Goal: Transaction & Acquisition: Purchase product/service

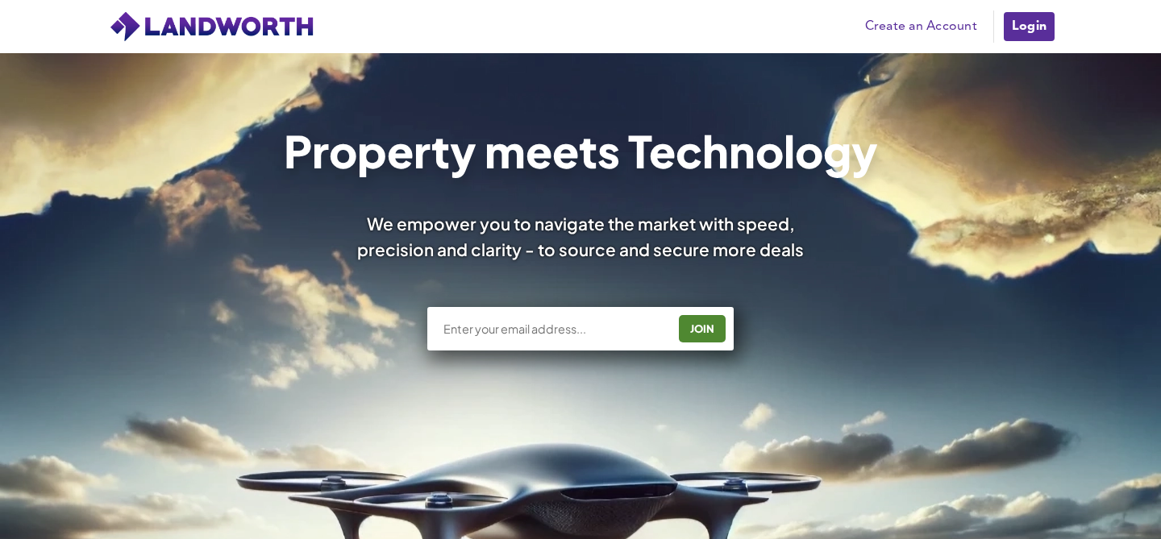
click at [498, 329] on input "text" at bounding box center [554, 329] width 225 height 16
type input "[EMAIL_ADDRESS][DOMAIN_NAME]"
click at [701, 327] on div "JOIN" at bounding box center [702, 329] width 37 height 26
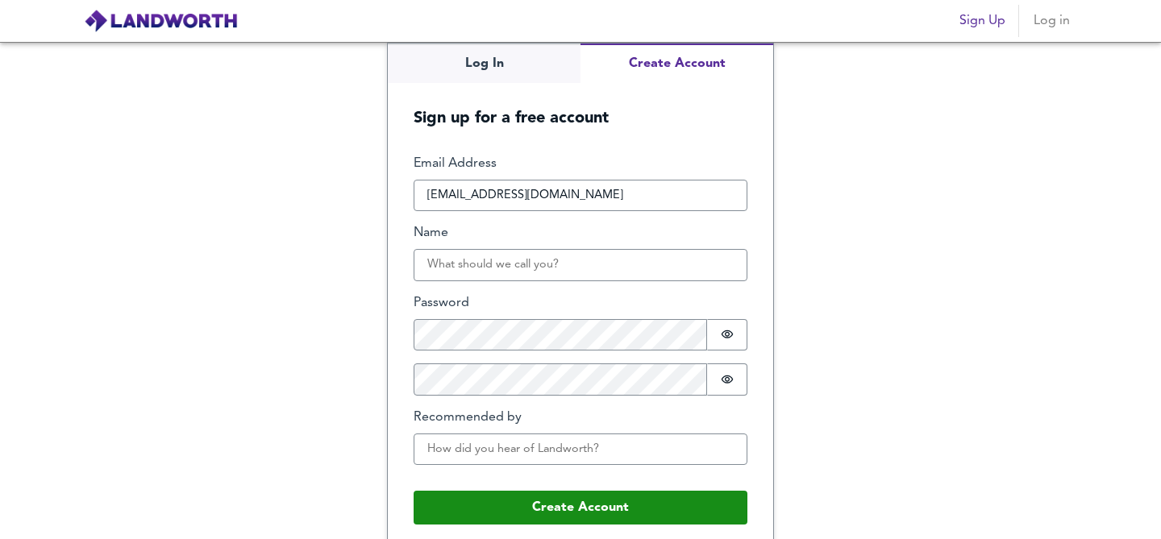
scroll to position [12, 0]
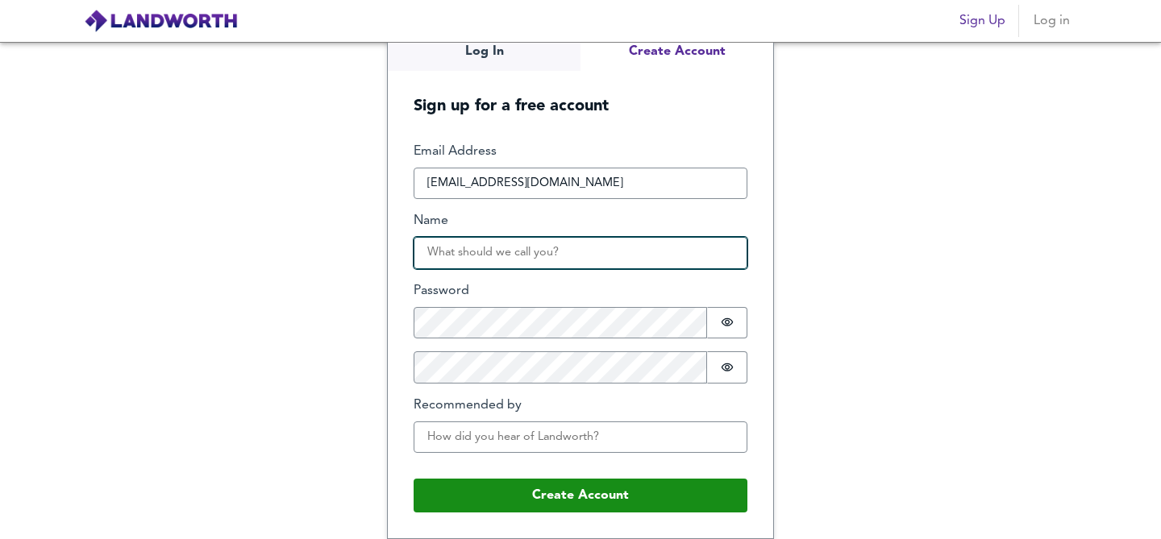
click at [502, 254] on input "Name" at bounding box center [581, 253] width 334 height 32
type input "James Cheng"
click at [529, 251] on input "James Cheng" at bounding box center [581, 253] width 334 height 32
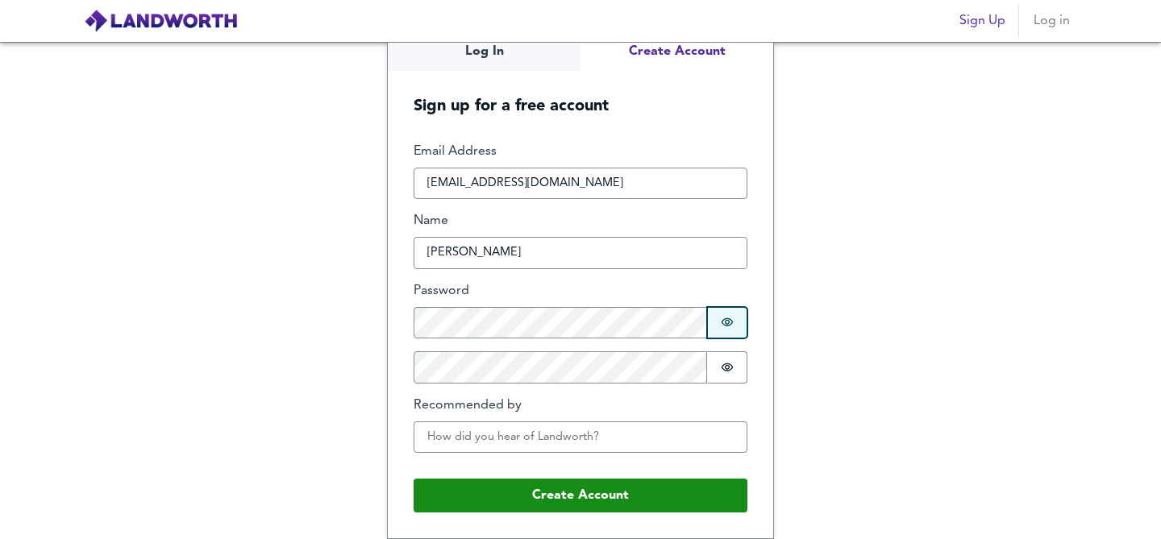
click at [725, 332] on button "Password is hidden" at bounding box center [727, 323] width 40 height 32
click at [723, 367] on icon "Show password" at bounding box center [727, 367] width 13 height 13
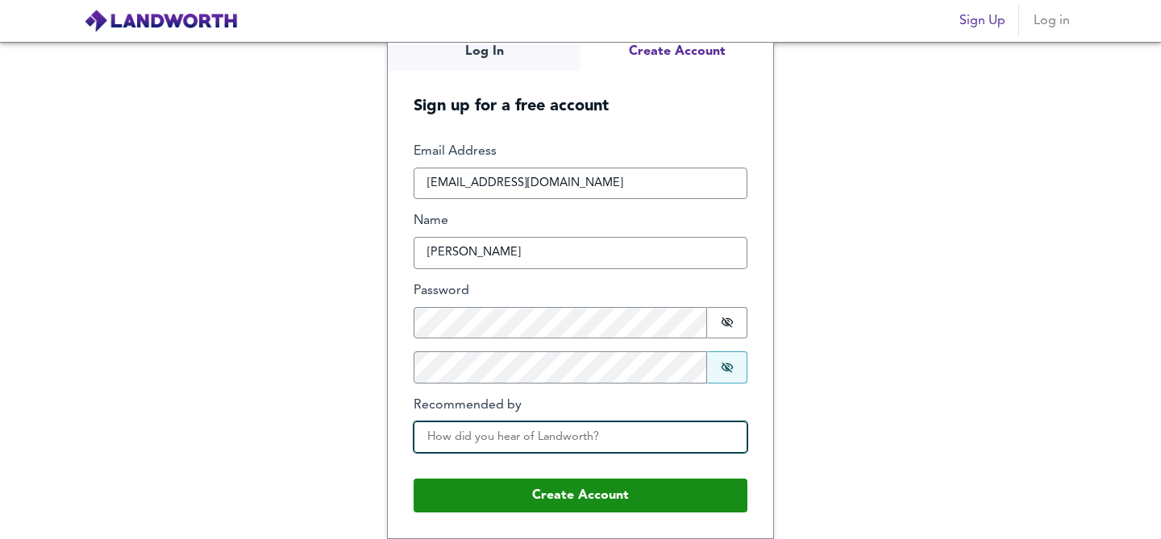
click at [482, 443] on input "Recommended by" at bounding box center [581, 438] width 334 height 32
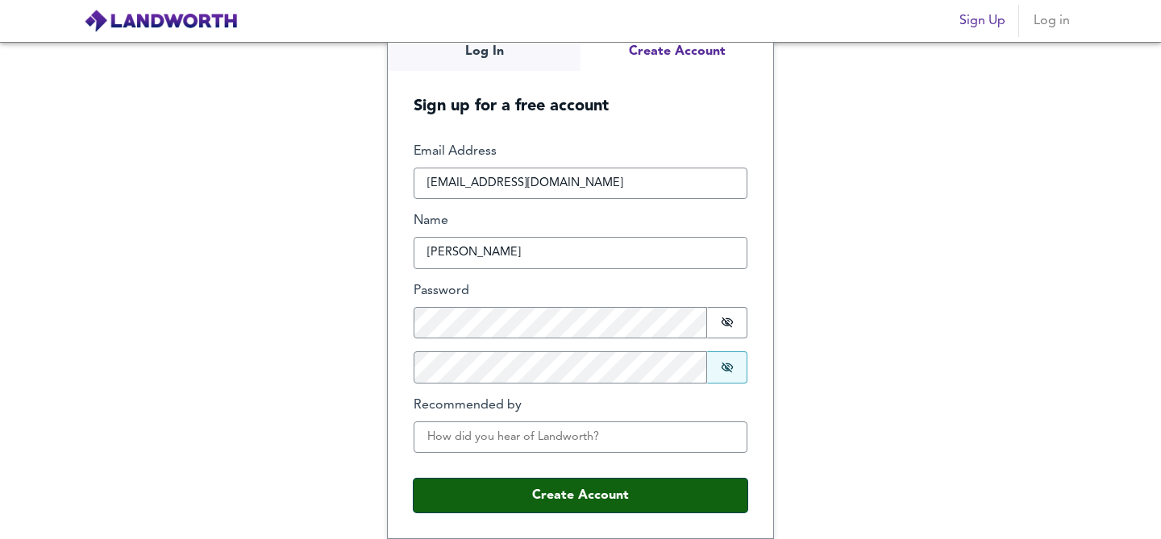
click at [502, 499] on button "Create Account" at bounding box center [581, 496] width 334 height 34
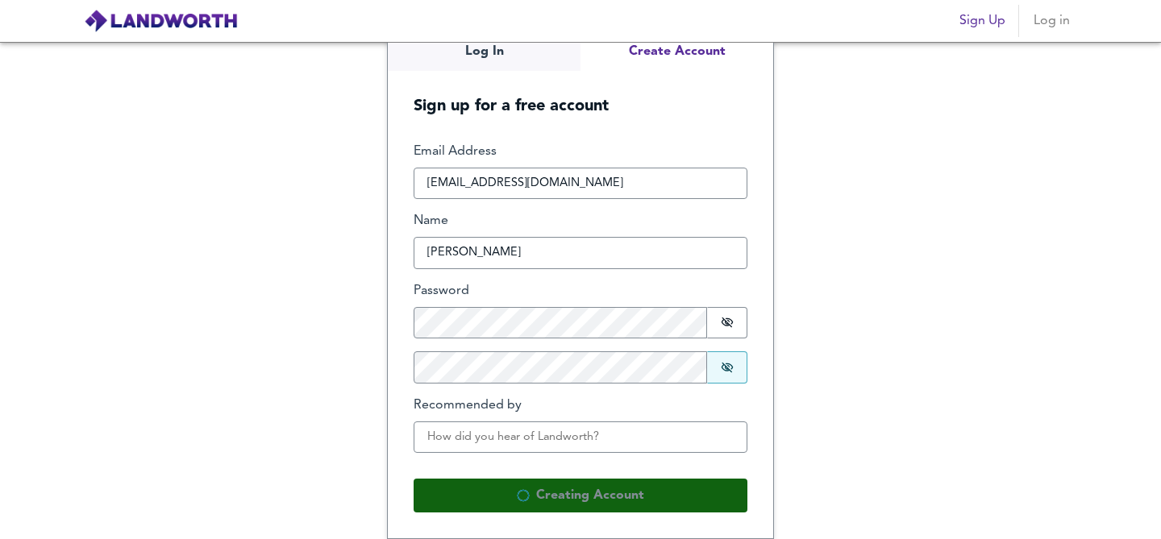
scroll to position [0, 0]
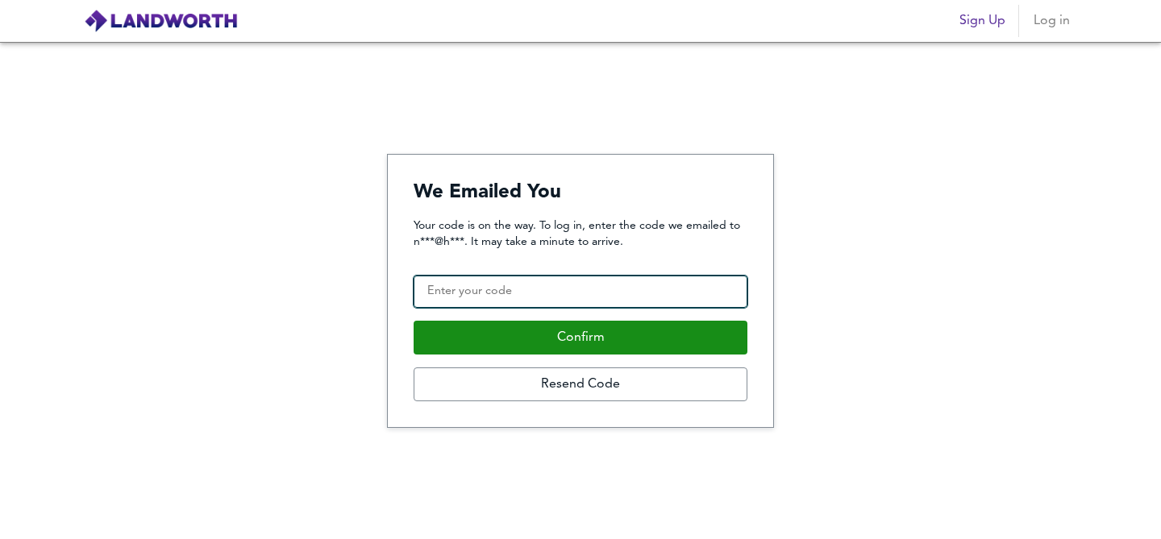
click at [582, 291] on input "Confirmation Code" at bounding box center [581, 292] width 334 height 32
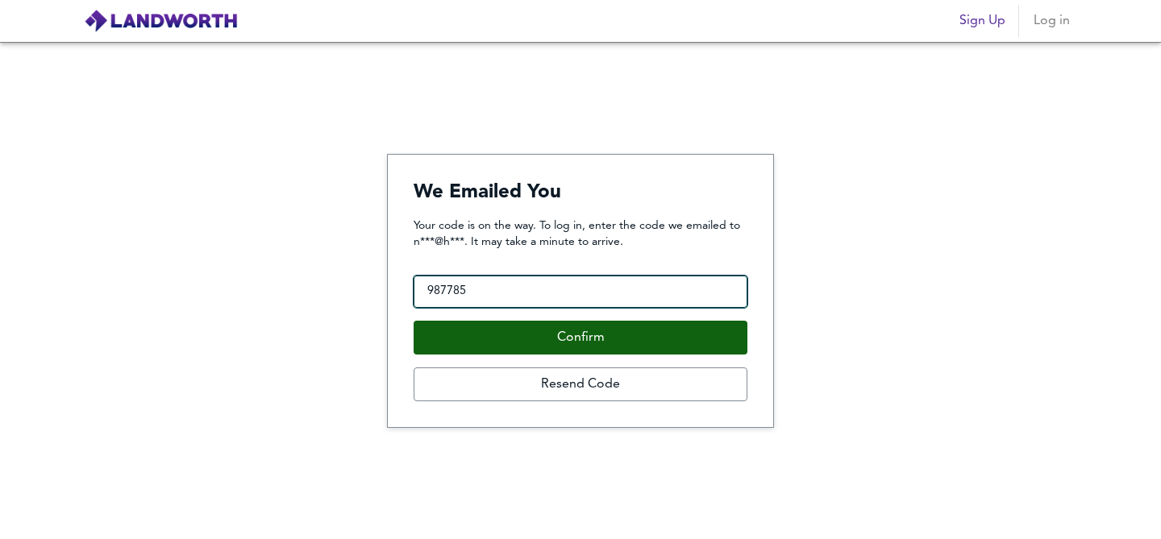
type input "987785"
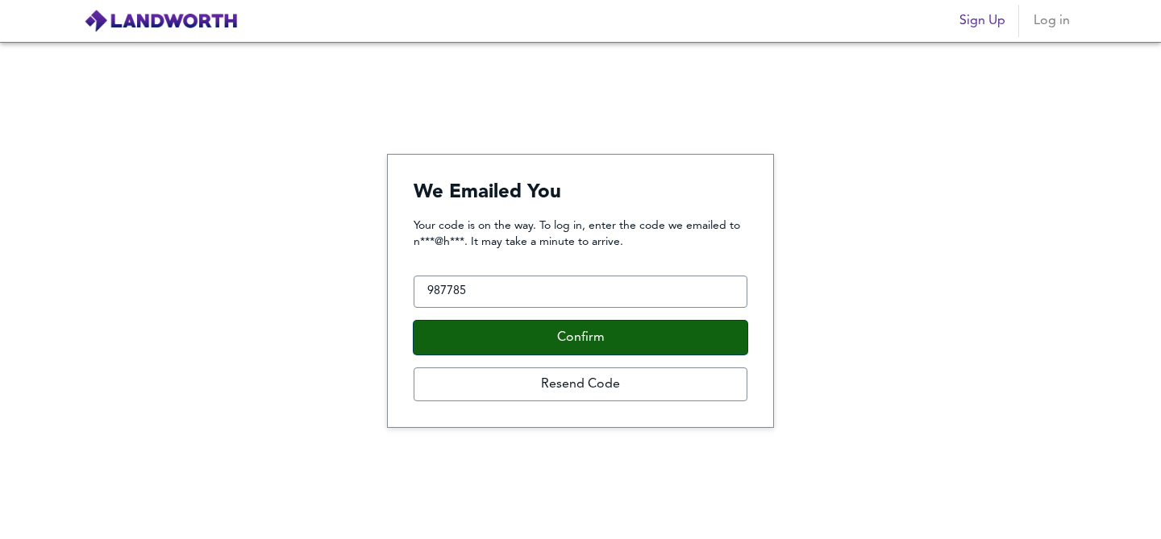
click at [556, 336] on button "Confirm" at bounding box center [581, 338] width 334 height 34
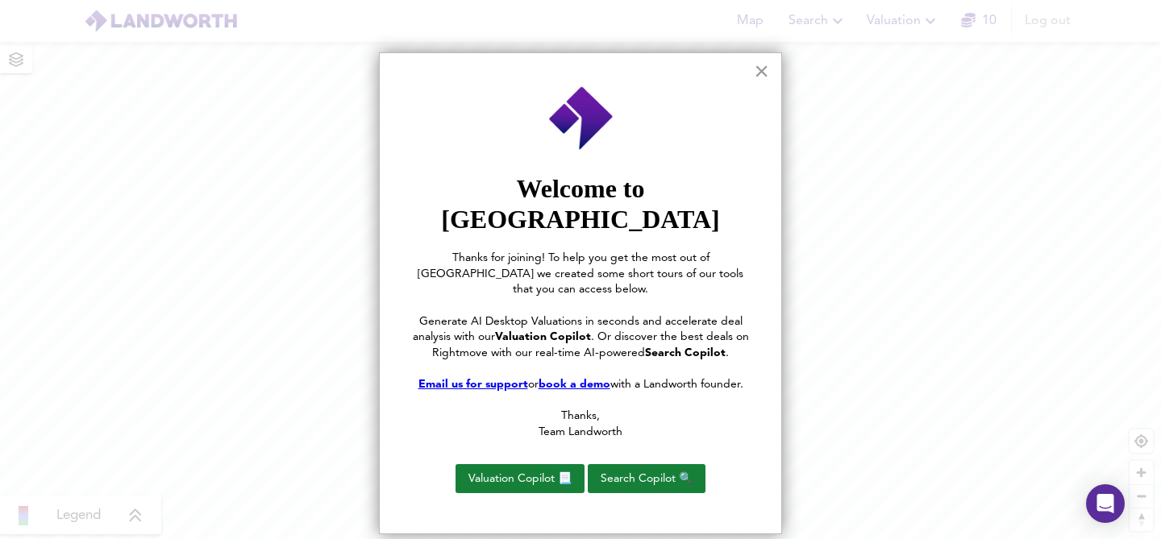
click at [760, 73] on button "×" at bounding box center [761, 71] width 15 height 26
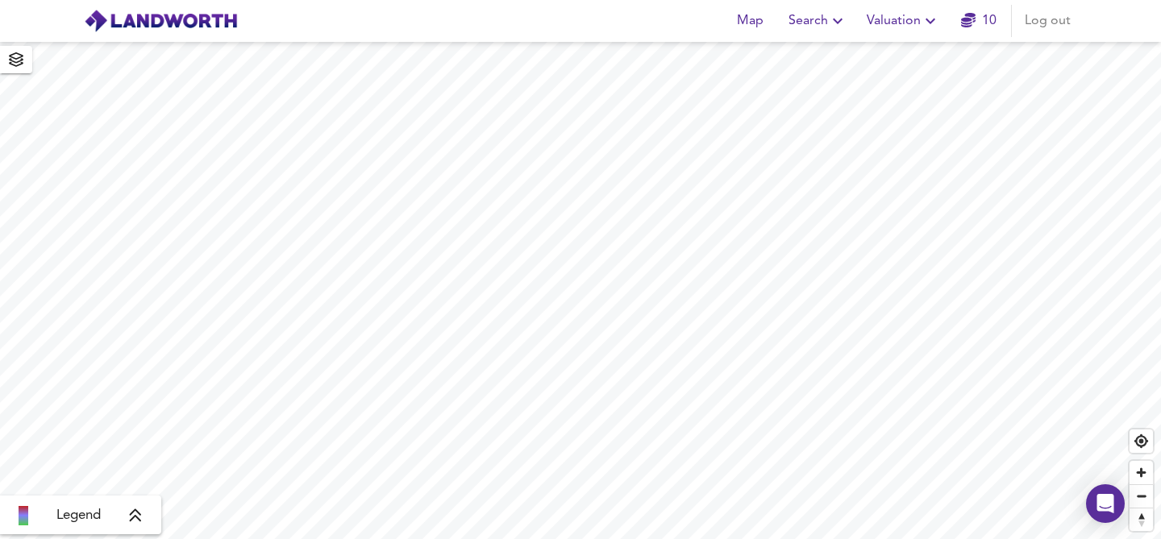
click at [806, 15] on span "Search" at bounding box center [818, 21] width 59 height 23
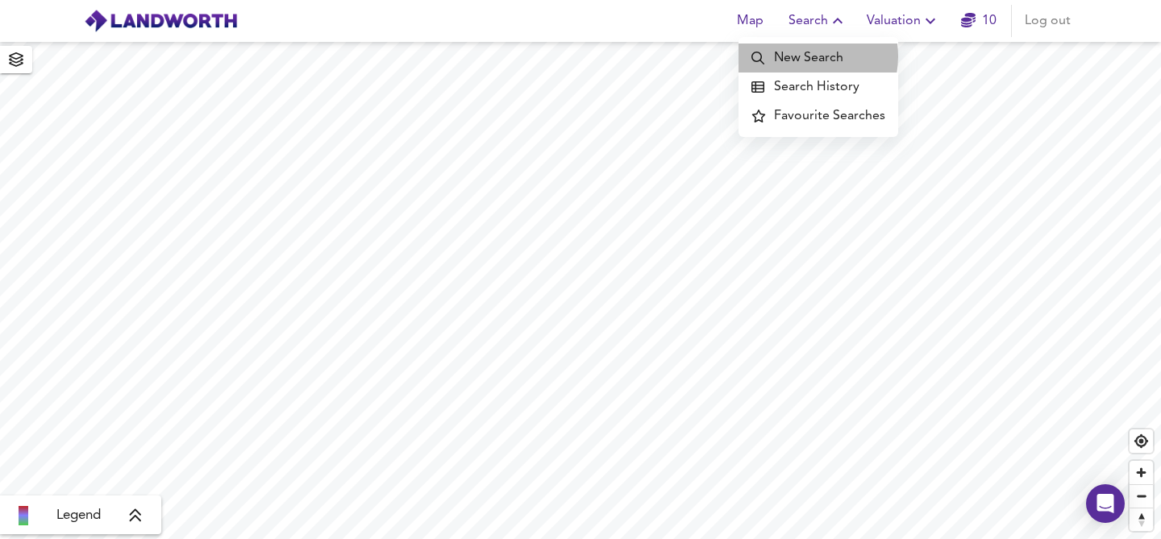
click at [806, 56] on li "New Search" at bounding box center [819, 58] width 160 height 29
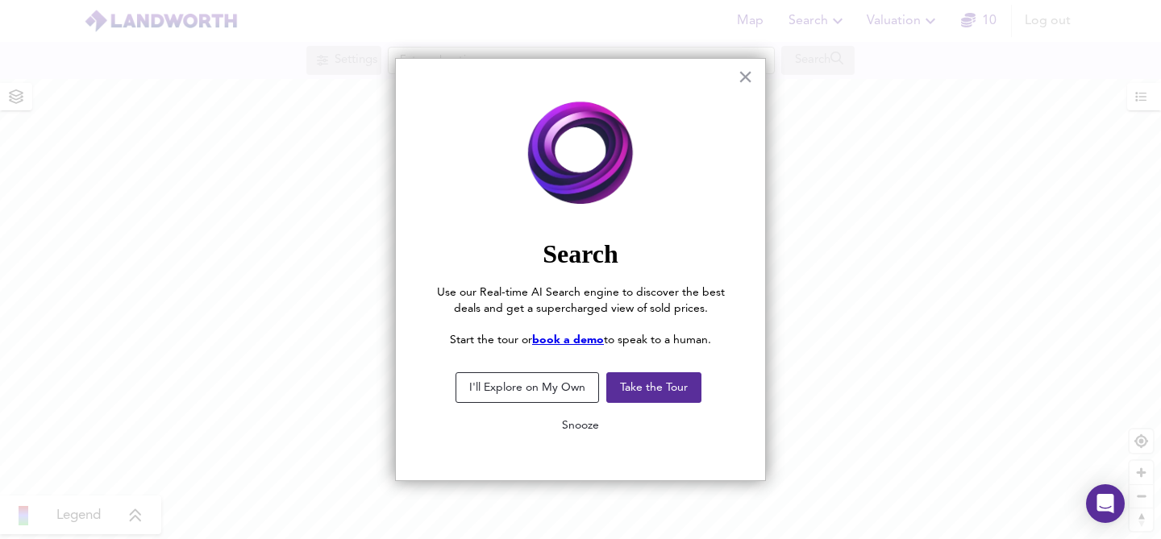
click at [575, 423] on button "Snooze" at bounding box center [580, 425] width 63 height 29
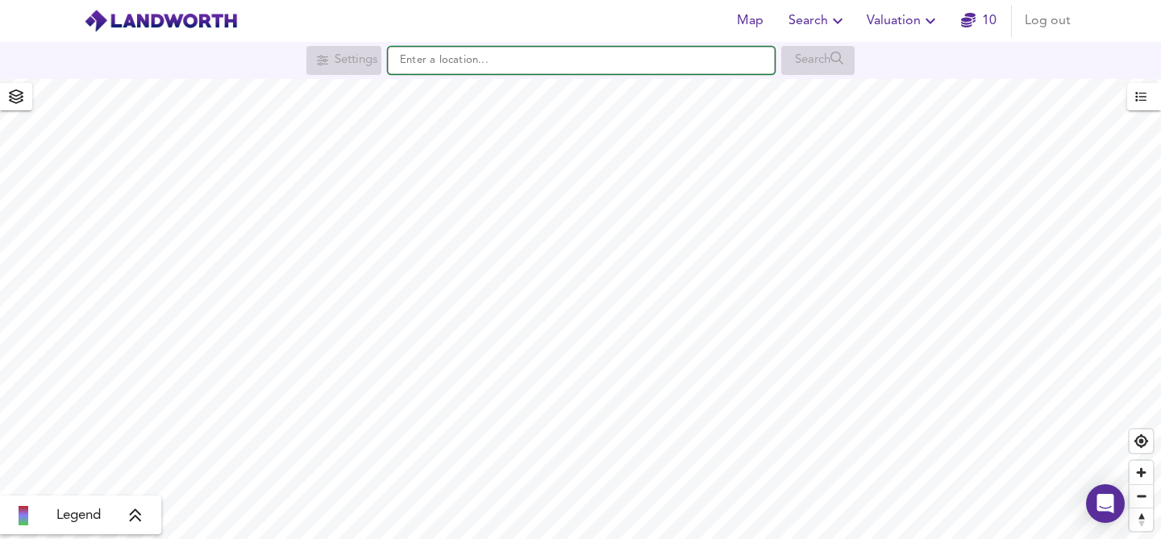
click at [569, 63] on input "text" at bounding box center [581, 60] width 387 height 27
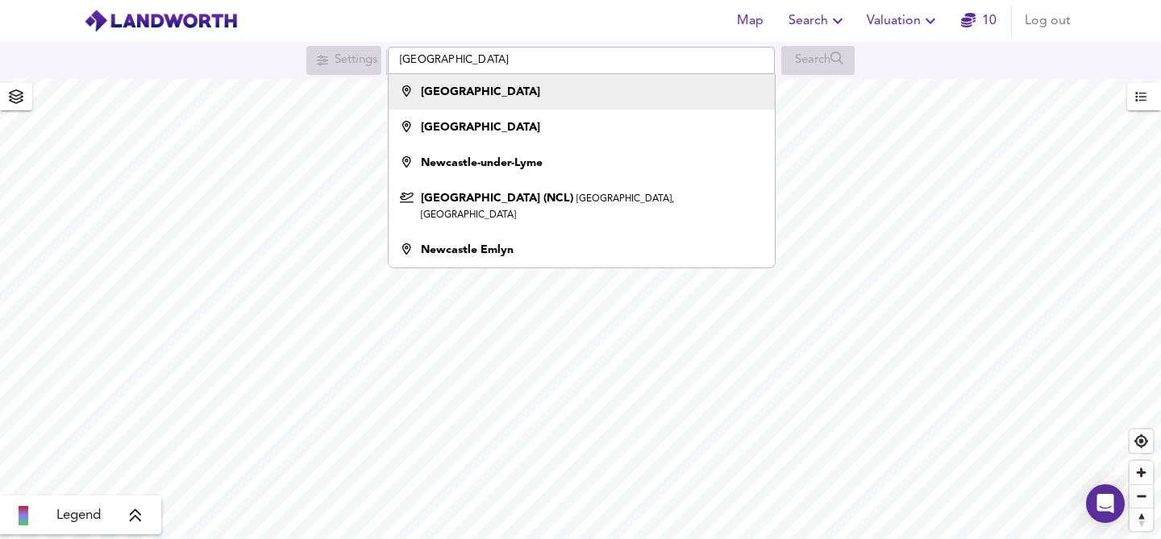
click at [581, 92] on div "Newcastle upon Tyne" at bounding box center [578, 92] width 370 height 16
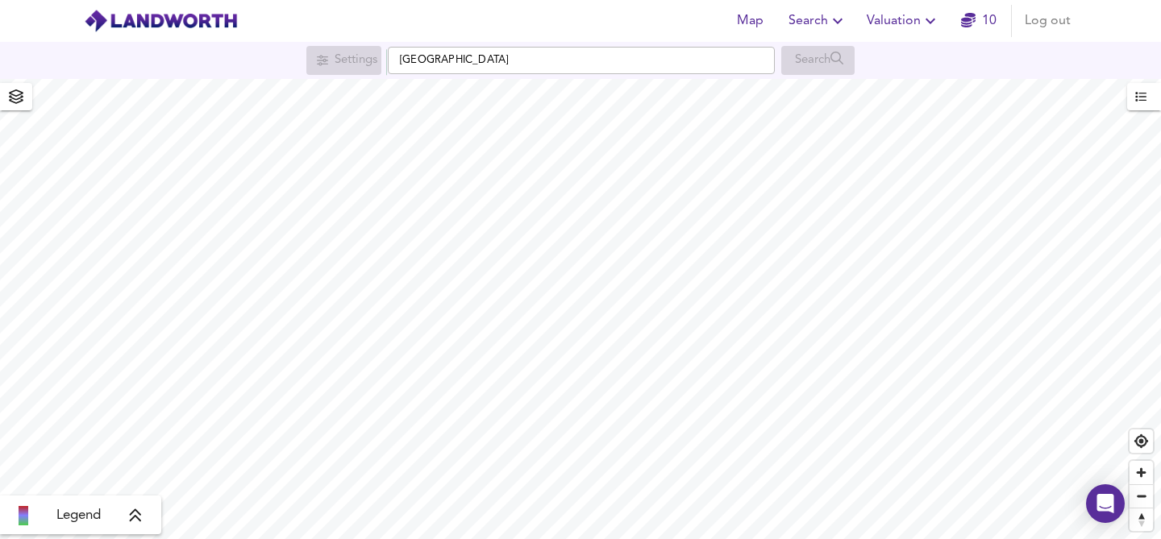
type input "Newcastle upon Tyne"
checkbox input "false"
checkbox input "true"
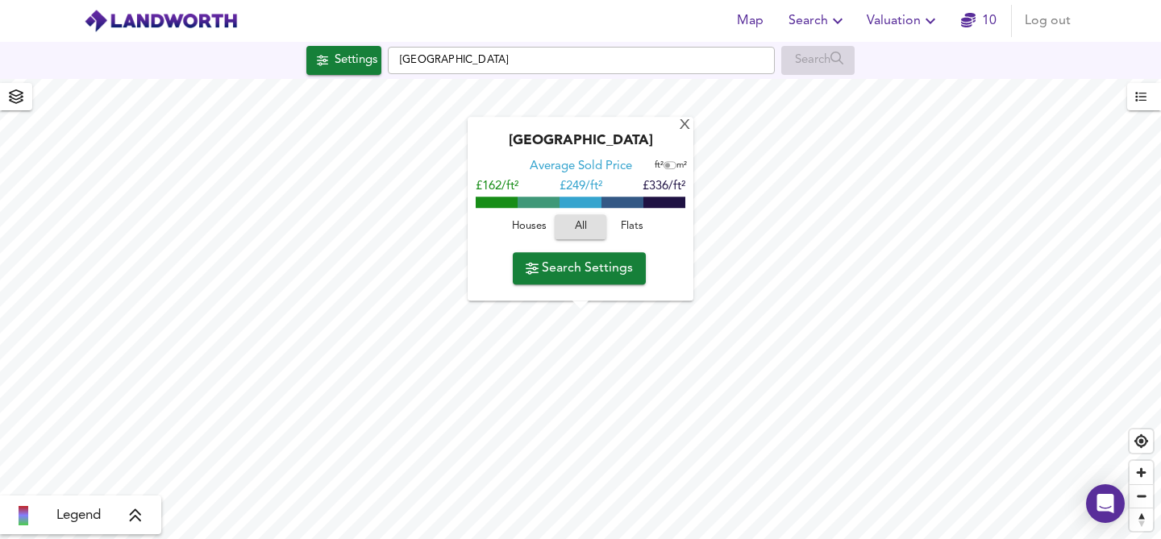
click at [537, 224] on span "Houses" at bounding box center [529, 228] width 44 height 19
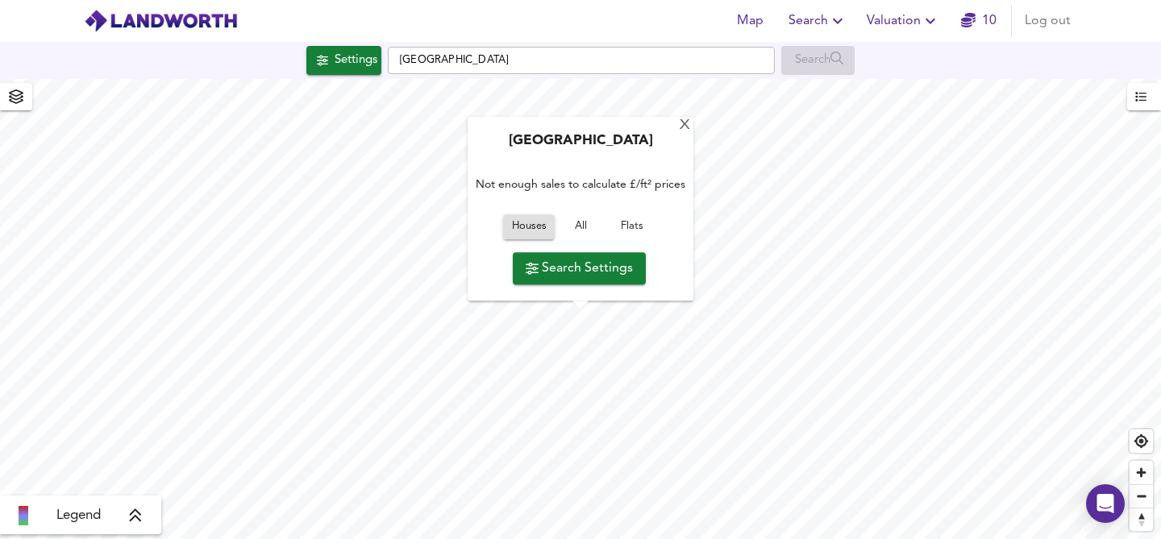
click at [570, 270] on span "Search Settings" at bounding box center [579, 268] width 107 height 23
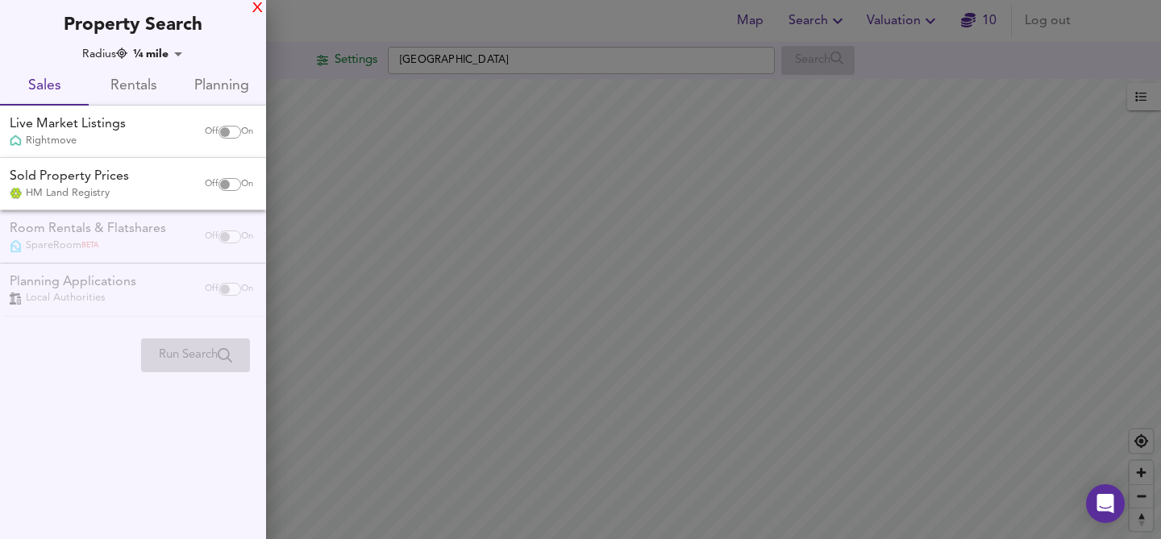
click at [256, 6] on div "X" at bounding box center [257, 8] width 10 height 11
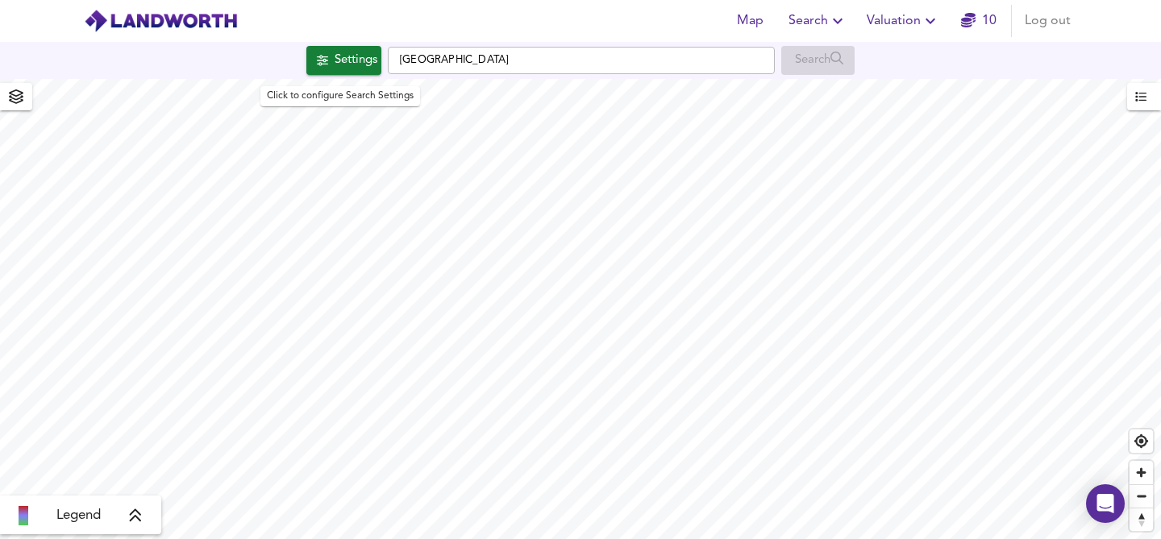
click at [347, 56] on div "Settings" at bounding box center [356, 60] width 43 height 21
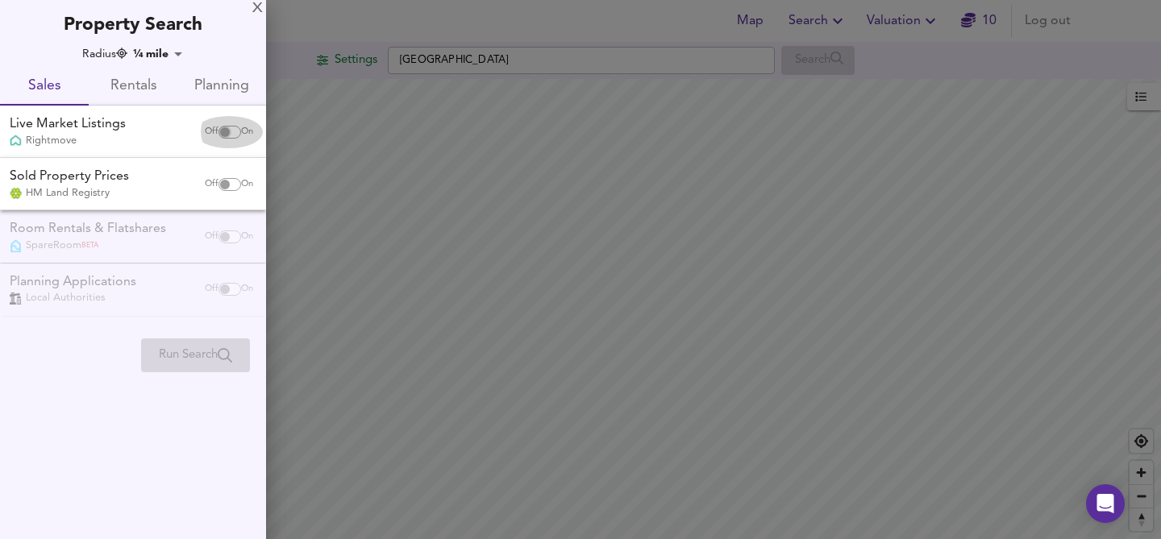
click at [227, 131] on input "checkbox" at bounding box center [225, 132] width 39 height 13
checkbox input "true"
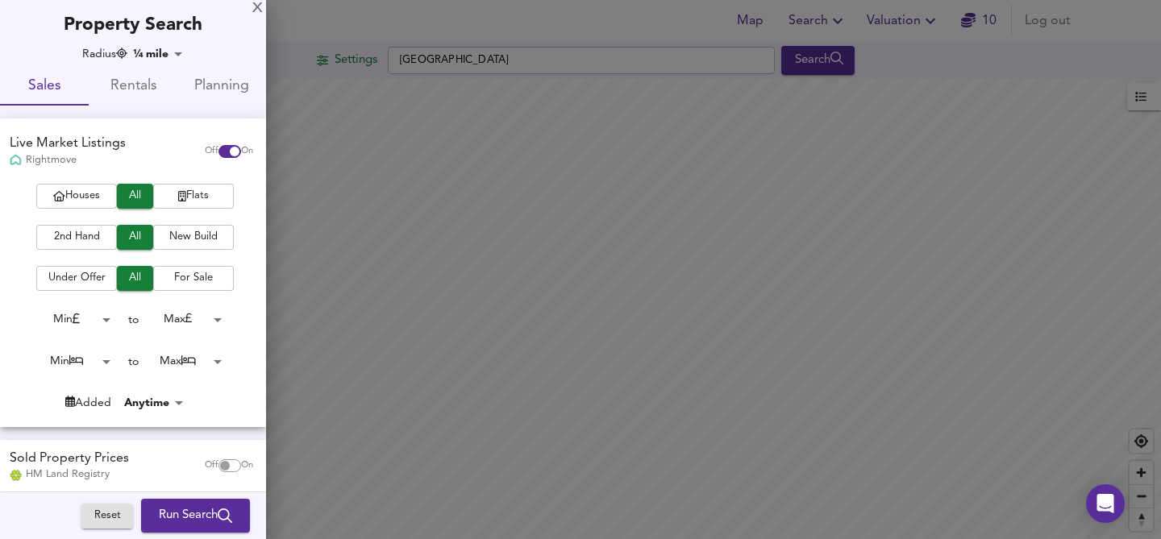
click at [73, 197] on span "Houses" at bounding box center [76, 196] width 65 height 19
click at [79, 231] on span "2nd Hand" at bounding box center [76, 237] width 65 height 19
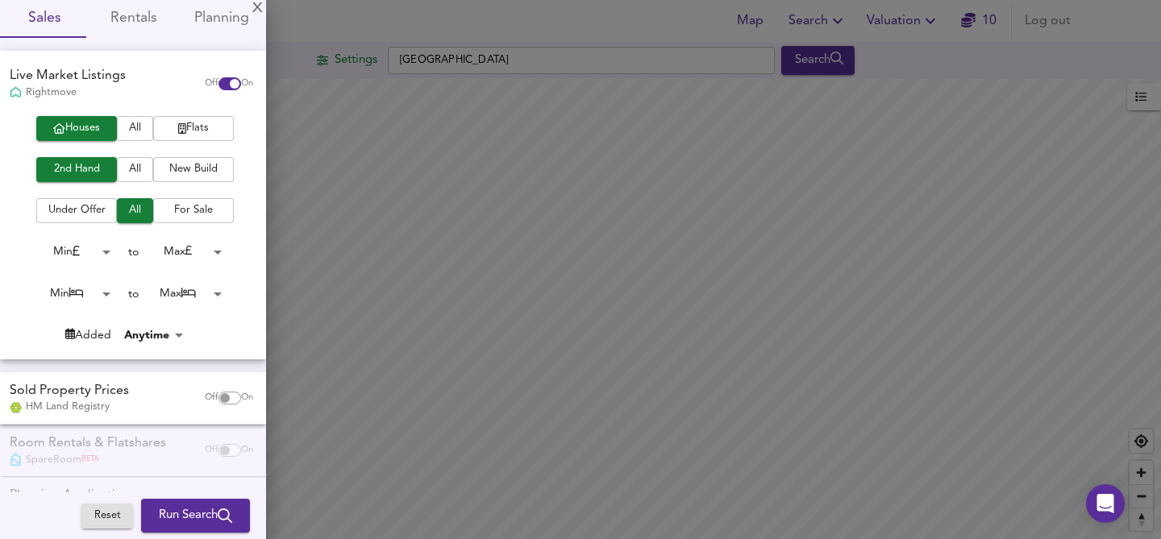
scroll to position [70, 0]
click at [85, 237] on div "Min 0" at bounding box center [71, 250] width 89 height 26
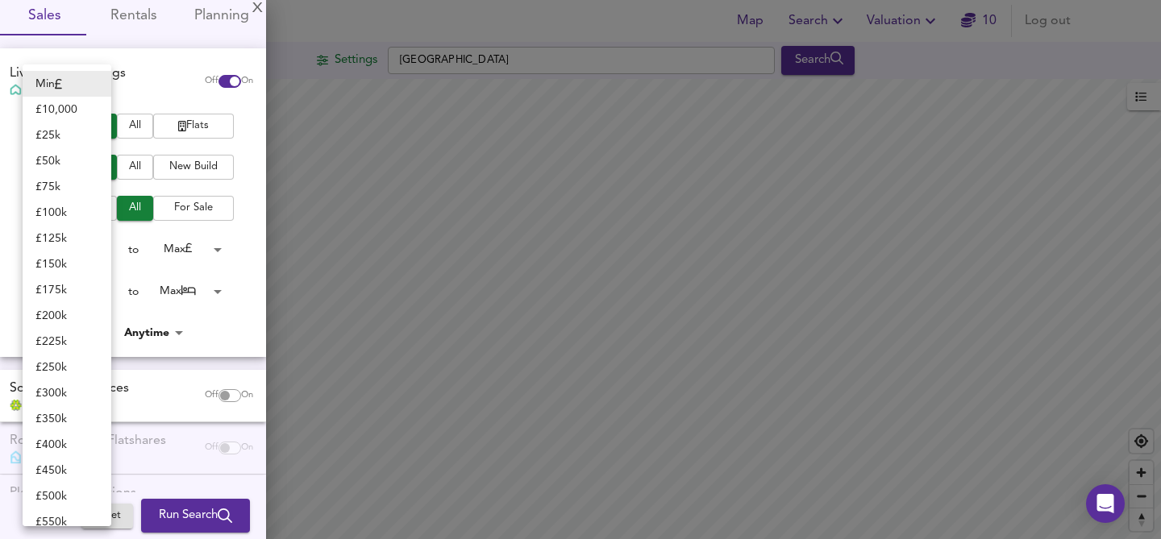
click at [81, 246] on body "Map Search Valuation 10 Log out Settings Newcastle upon Tyne Search Legend UK A…" at bounding box center [580, 269] width 1161 height 539
click at [70, 89] on li "Min" at bounding box center [67, 84] width 89 height 26
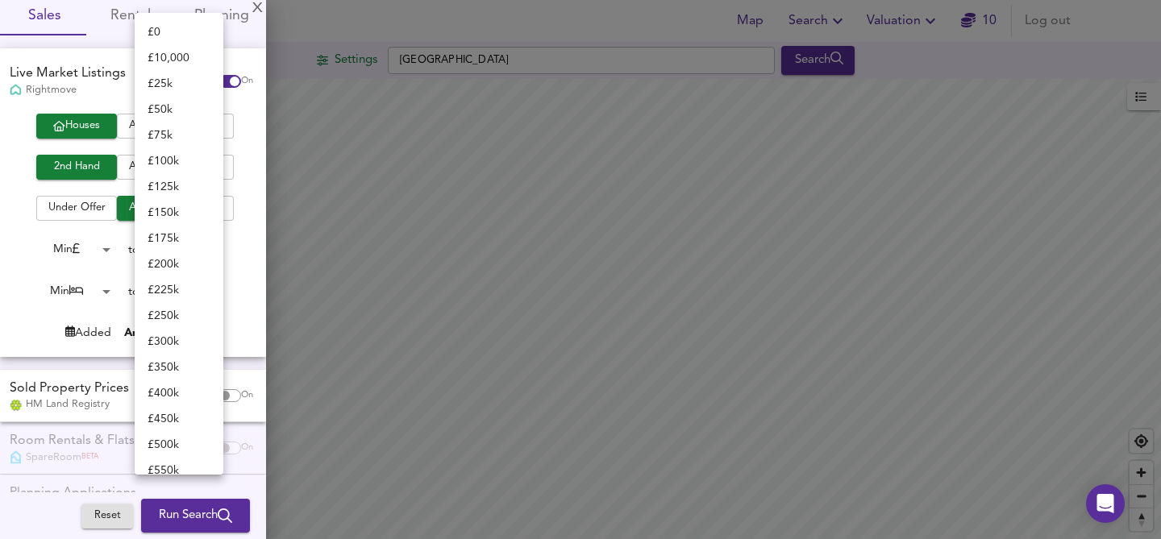
click at [196, 252] on body "Map Search Valuation 10 Log out Settings Newcastle upon Tyne Search Legend UK A…" at bounding box center [580, 269] width 1161 height 539
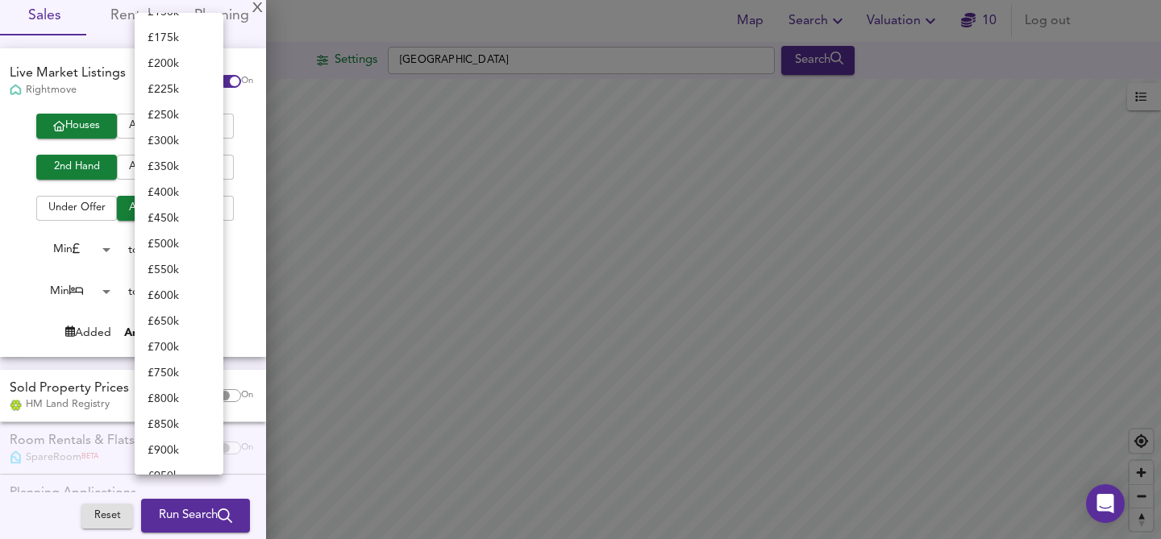
scroll to position [0, 0]
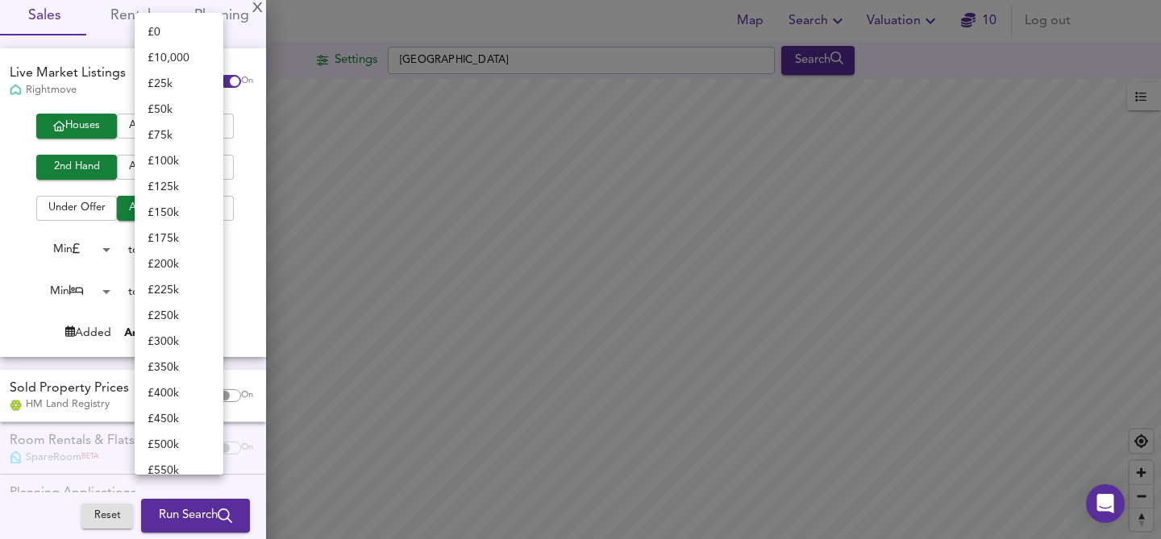
click at [181, 260] on li "£ 200k" at bounding box center [179, 265] width 89 height 26
type input "200000"
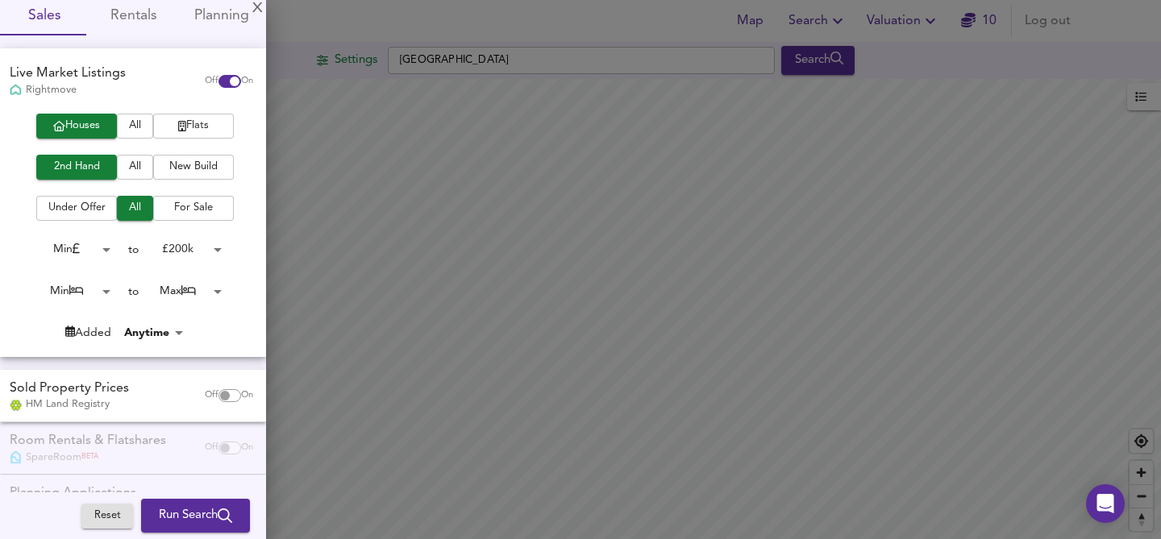
click at [93, 292] on body "Map Search Valuation 10 Log out Settings Newcastle upon Tyne Search Legend UK A…" at bounding box center [580, 269] width 1161 height 539
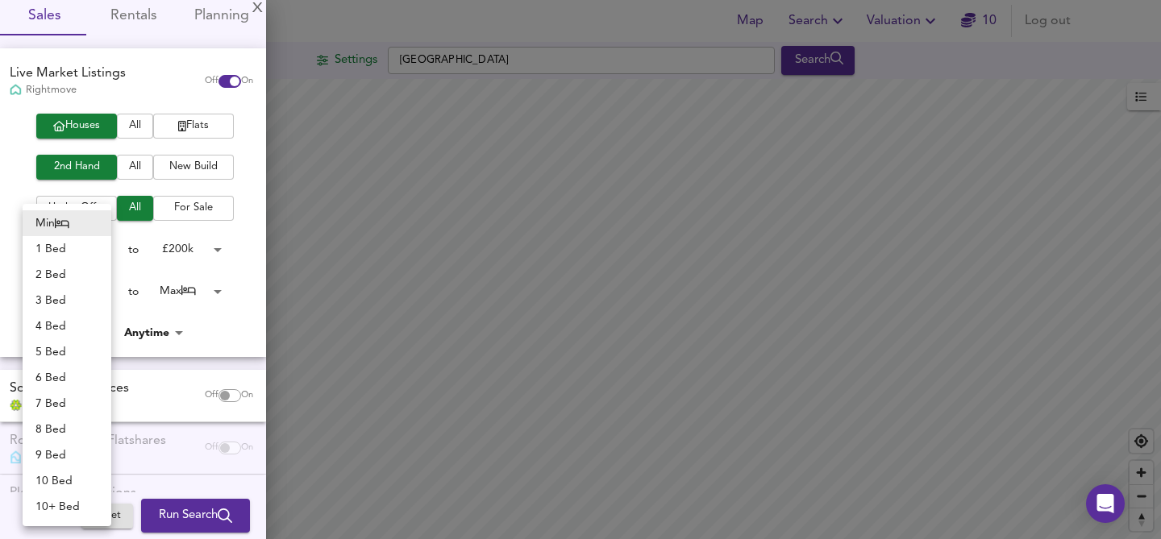
click at [84, 298] on li "3 Bed" at bounding box center [67, 301] width 89 height 26
type input "3"
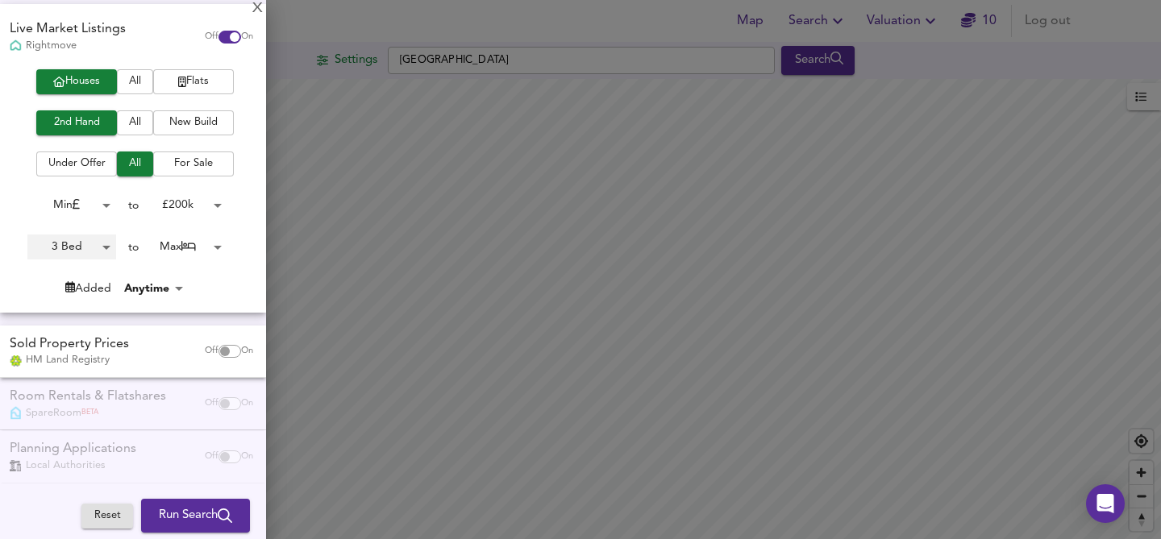
scroll to position [121, 0]
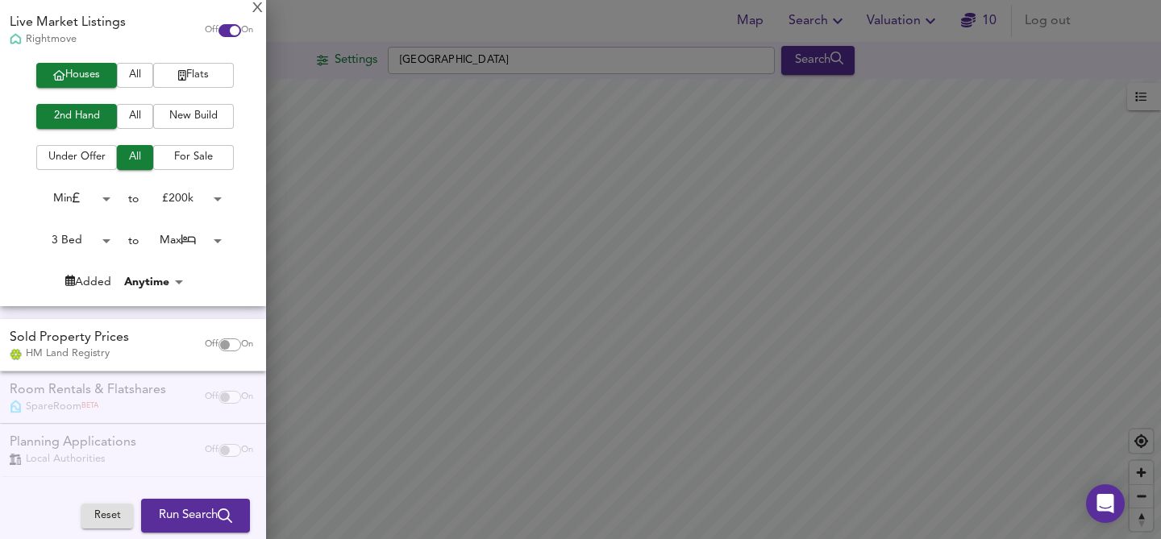
click at [136, 393] on div "Room Rentals & Flatshares SpareRoom BETA Off On" at bounding box center [133, 398] width 266 height 52
click at [171, 509] on span "Run Search" at bounding box center [195, 516] width 73 height 21
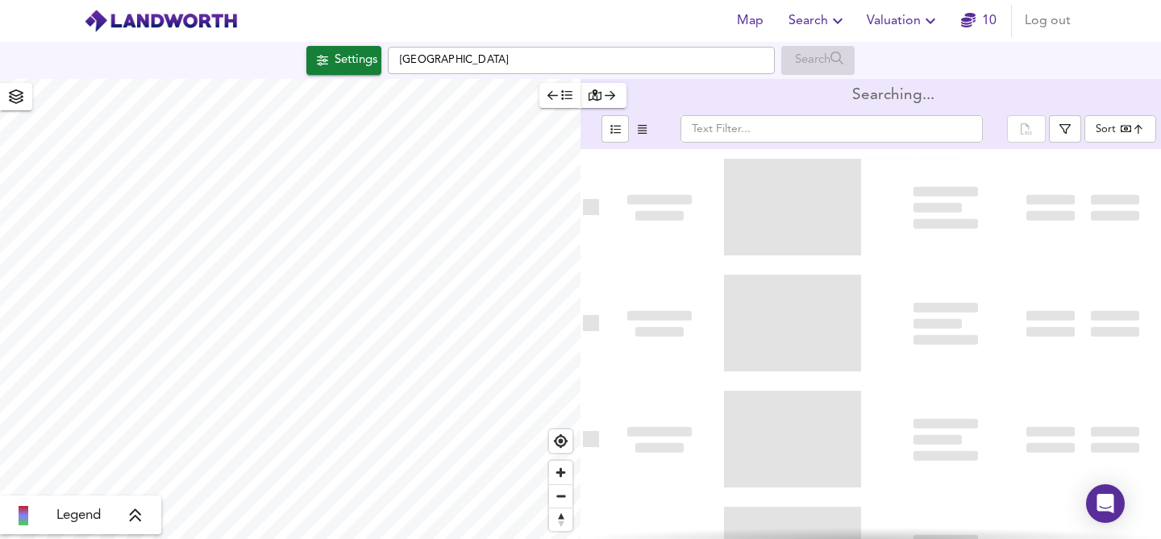
type input "bestdeal"
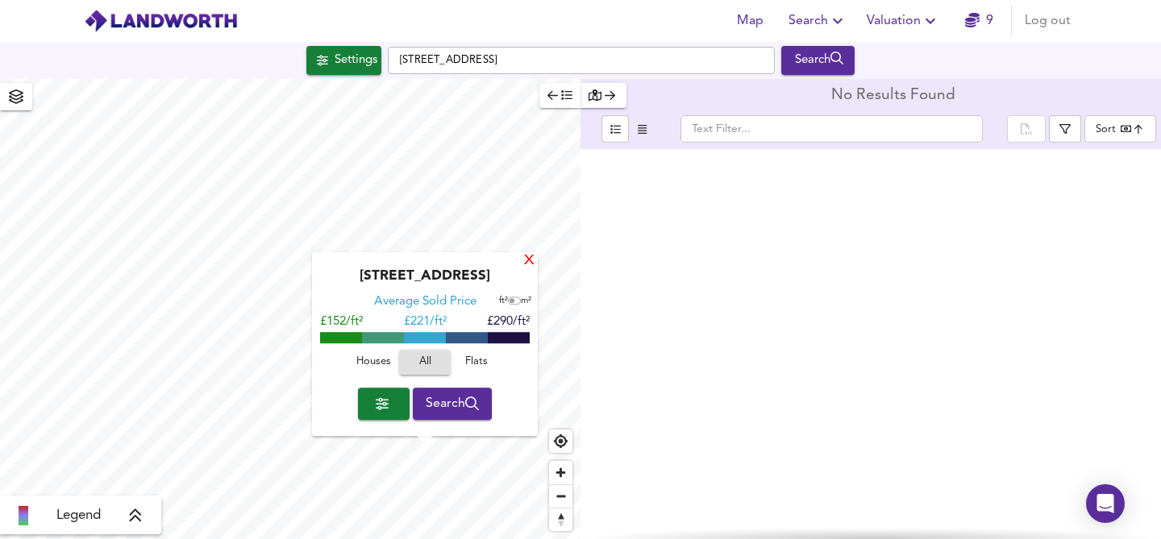
click at [529, 257] on div "X" at bounding box center [530, 261] width 14 height 15
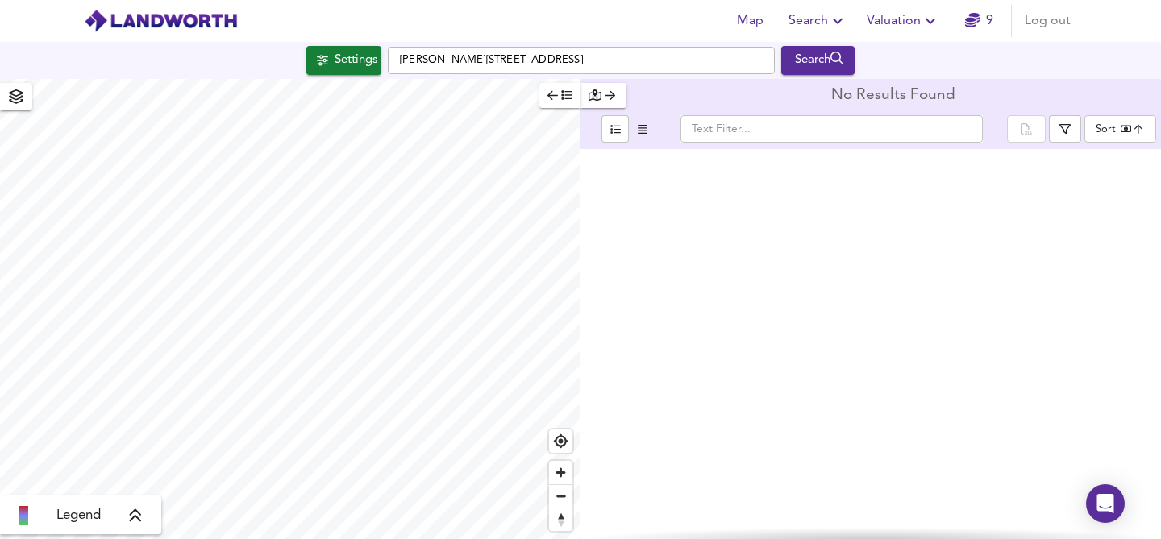
type input "6271"
click at [140, 519] on icon at bounding box center [135, 516] width 11 height 13
click at [153, 402] on icon at bounding box center [147, 401] width 11 height 13
click at [796, 55] on div "Search" at bounding box center [817, 60] width 65 height 21
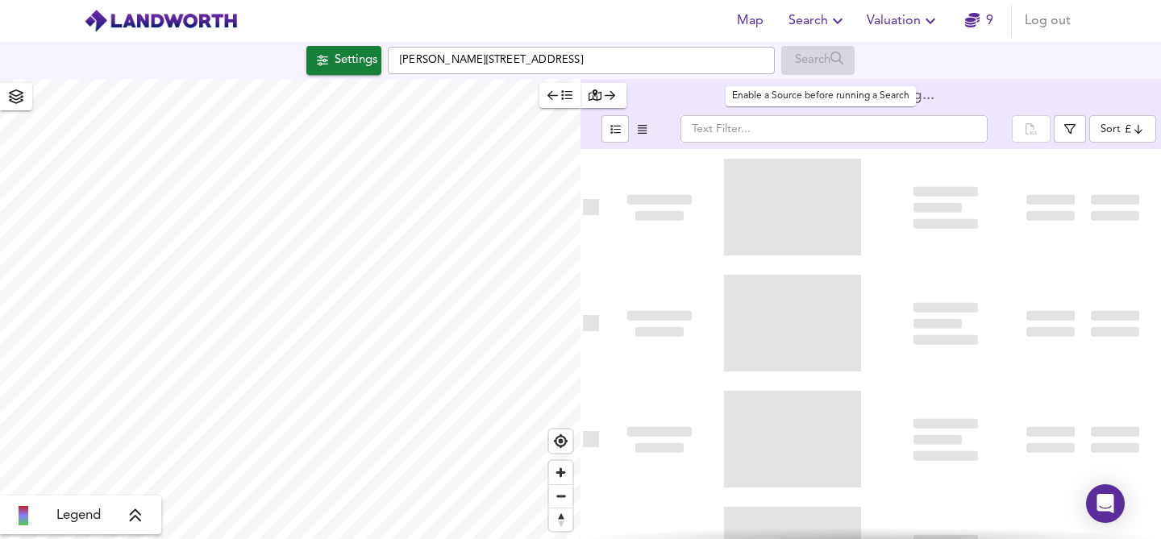
type input "bestdeal"
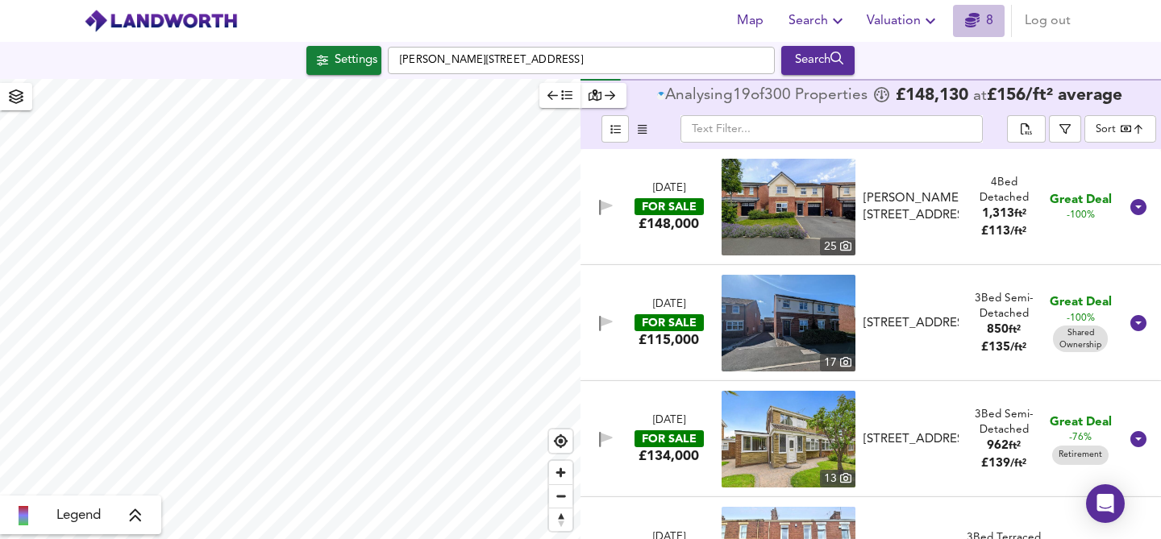
click at [979, 17] on icon "button" at bounding box center [972, 20] width 15 height 15
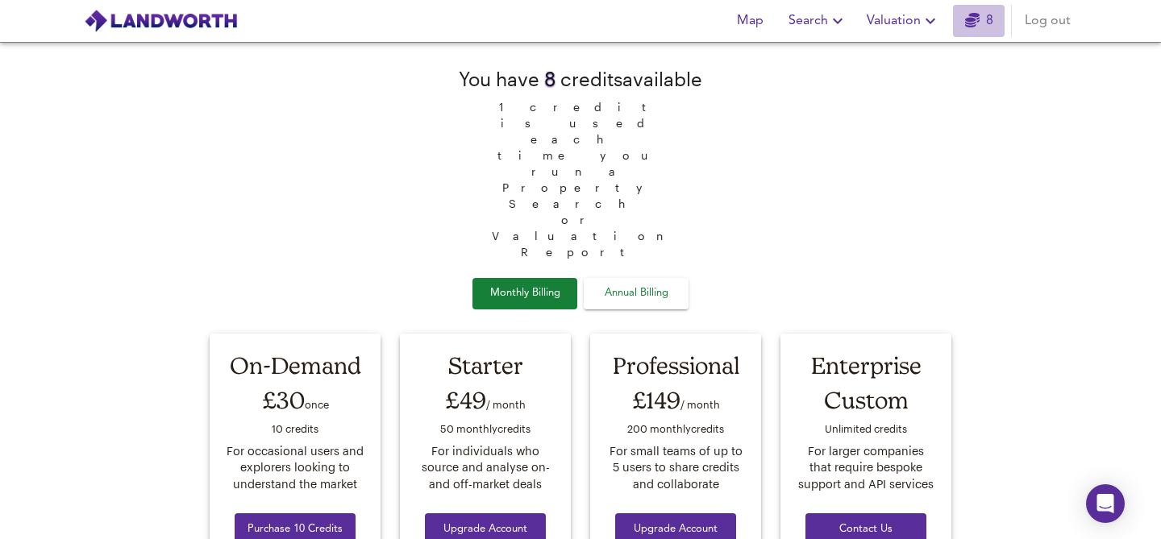
click at [979, 17] on icon "button" at bounding box center [972, 20] width 15 height 15
click at [360, 101] on div "You have 8 credit s available 1 credit is used each time you run a Property Sea…" at bounding box center [580, 351] width 761 height 617
click at [743, 18] on span "Map" at bounding box center [750, 21] width 39 height 23
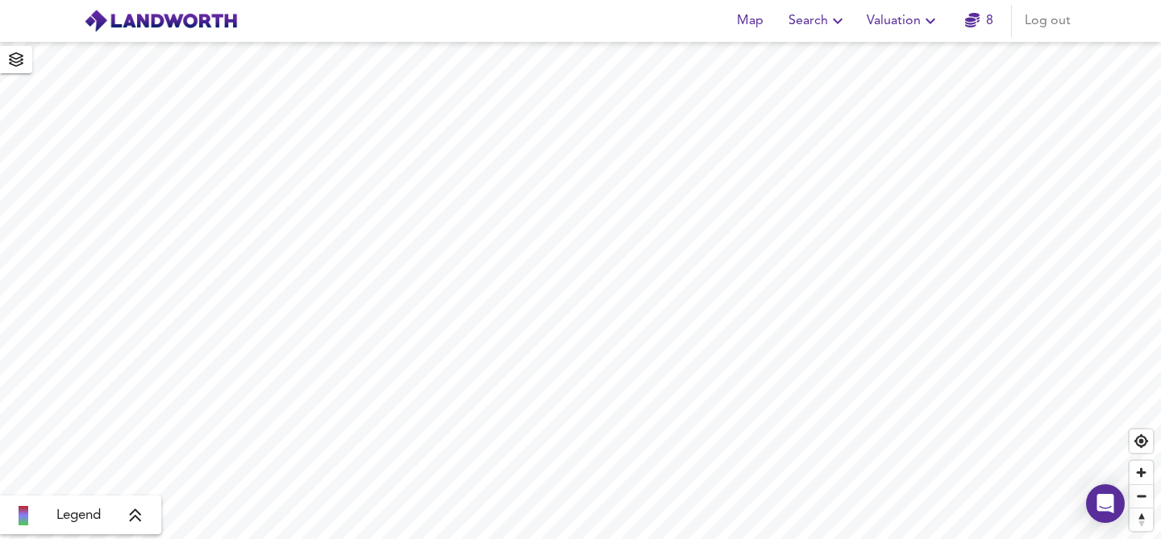
click at [823, 19] on span "Search" at bounding box center [818, 21] width 59 height 23
click at [825, 85] on li "Search History" at bounding box center [819, 87] width 160 height 29
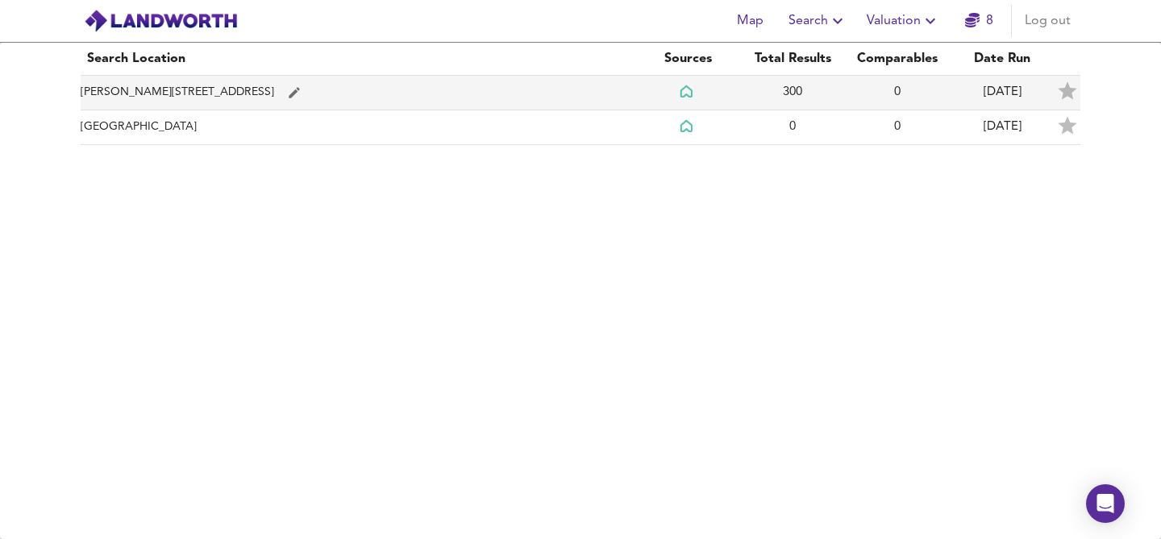
click at [269, 86] on td "Marian Drive, NE10 0TJ" at bounding box center [358, 93] width 555 height 35
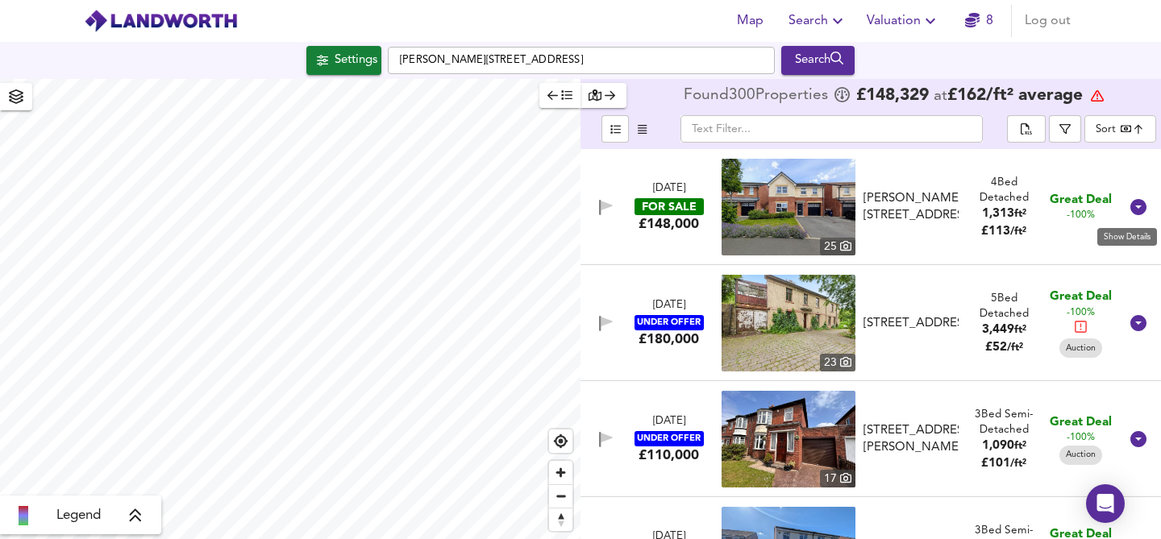
click at [1131, 206] on icon at bounding box center [1139, 207] width 16 height 16
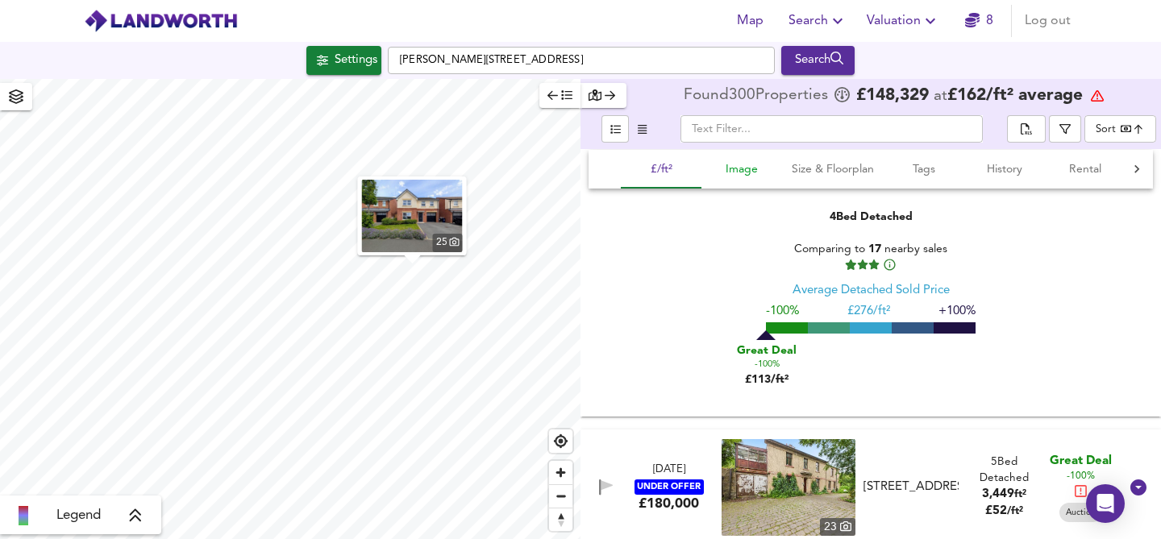
scroll to position [150, 0]
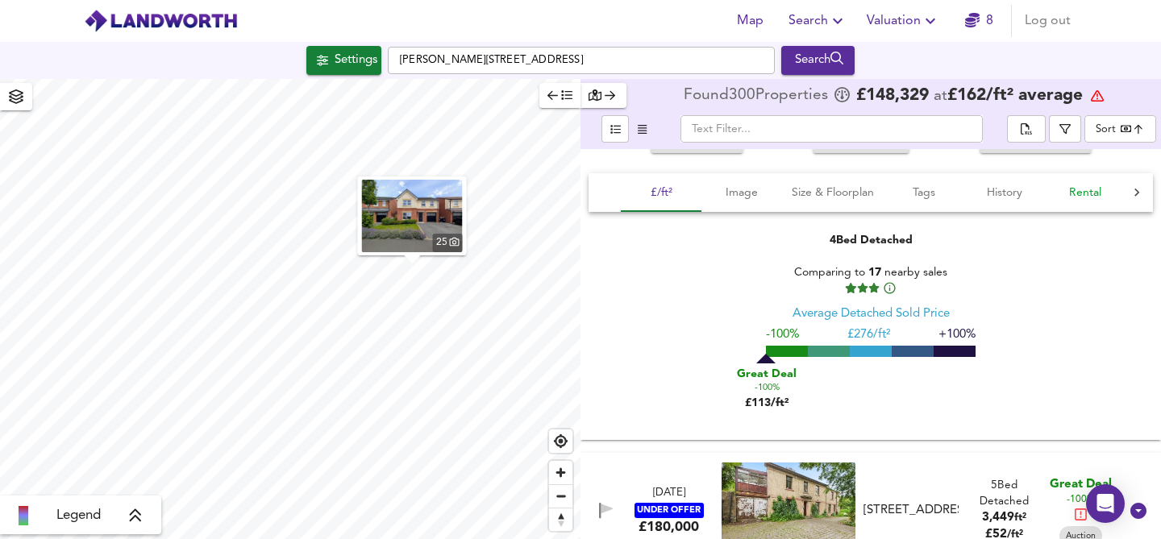
click at [1094, 193] on span "Rental" at bounding box center [1085, 193] width 61 height 20
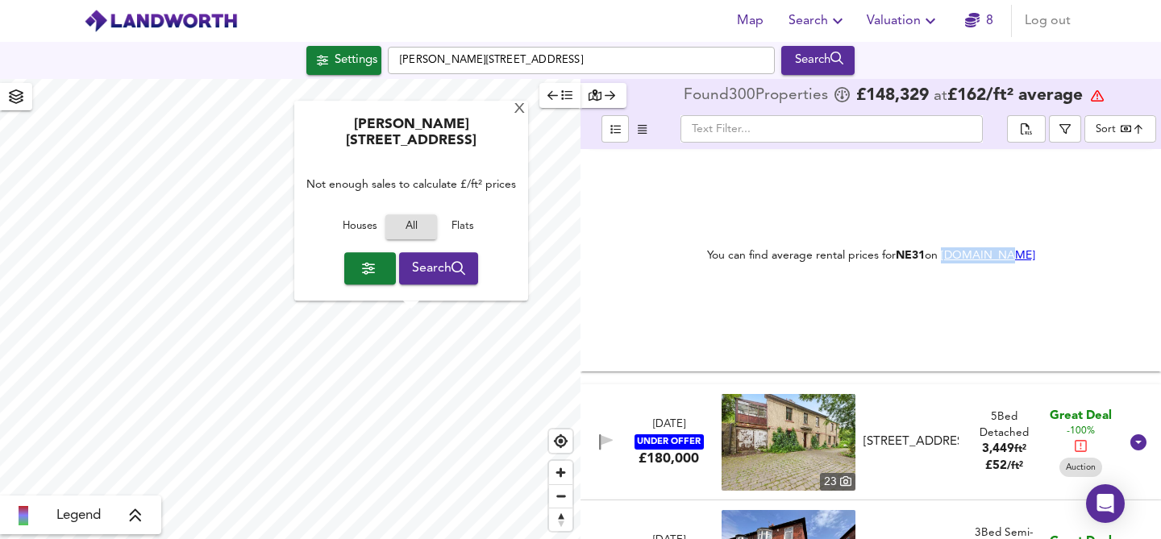
scroll to position [357, 0]
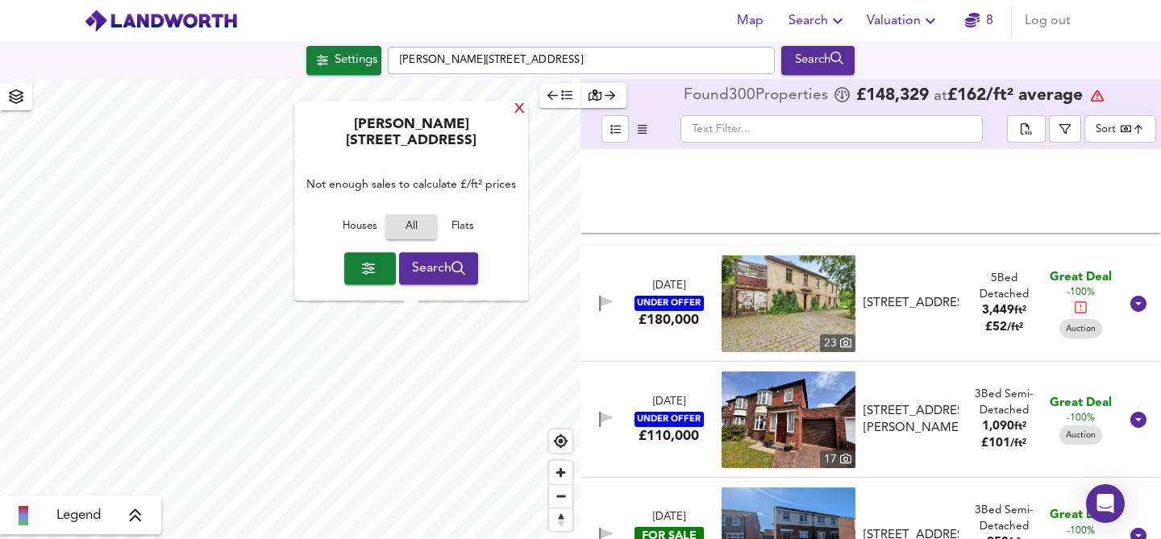
click at [513, 118] on div "X" at bounding box center [520, 109] width 14 height 15
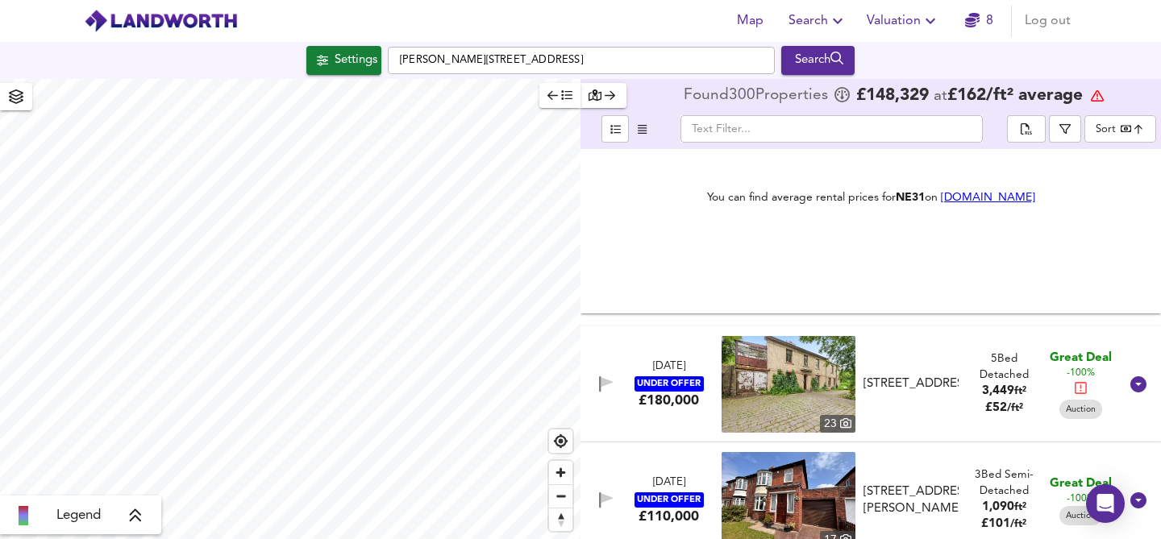
scroll to position [282, 0]
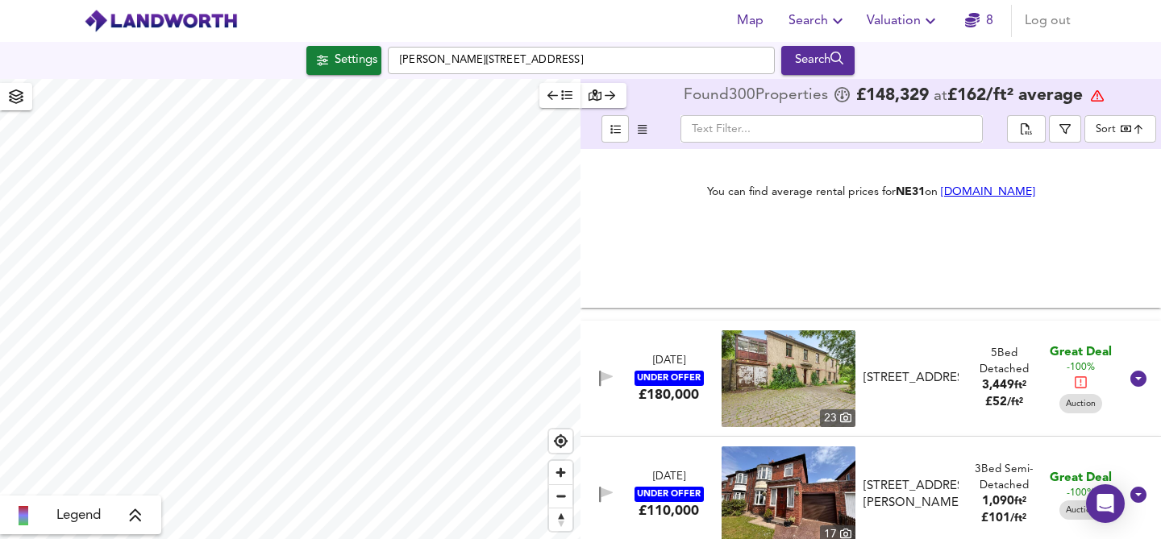
click at [1125, 127] on body "Map Search Valuation 8 Log out Settings Marian Drive, NE10 0TJ Search Legend Fo…" at bounding box center [580, 269] width 1161 height 539
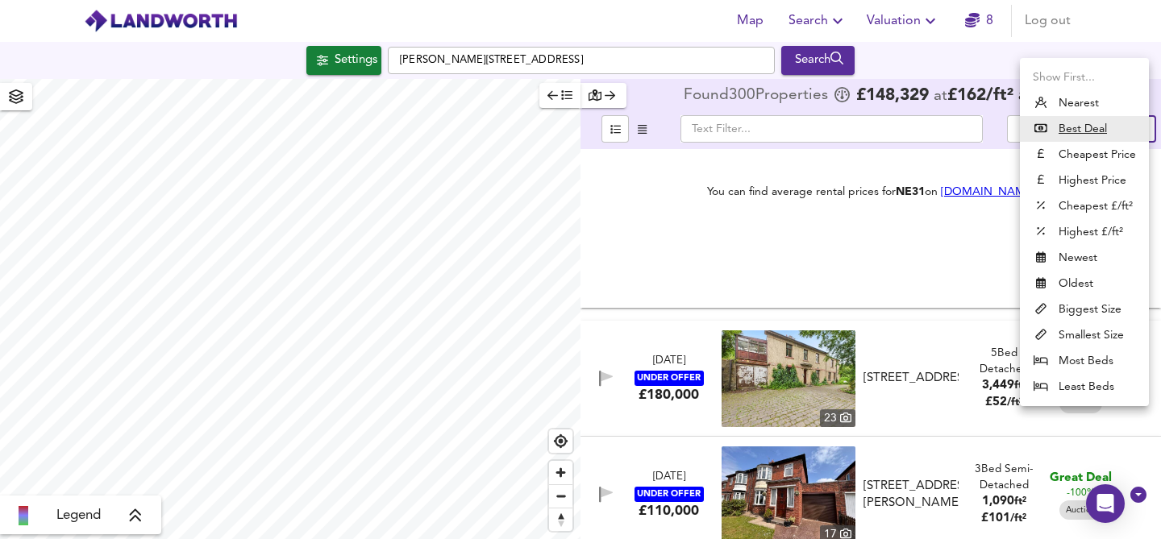
click at [800, 245] on div at bounding box center [580, 269] width 1161 height 539
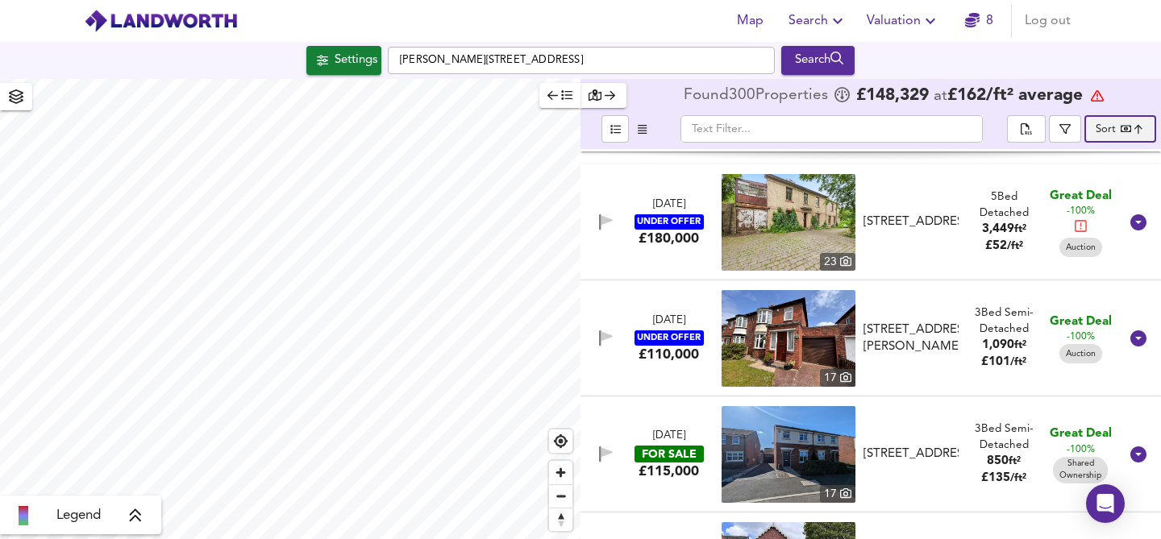
scroll to position [440, 0]
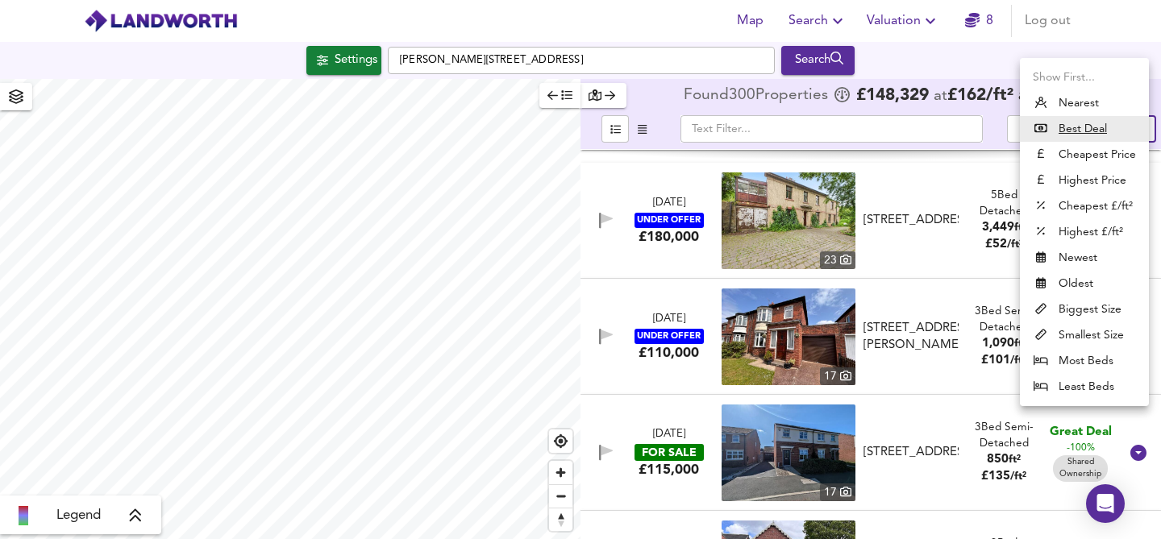
click at [1118, 128] on body "Map Search Valuation 8 Log out Settings Marian Drive, NE10 0TJ Search Legend Fo…" at bounding box center [580, 269] width 1161 height 539
click at [1055, 44] on div at bounding box center [580, 269] width 1161 height 539
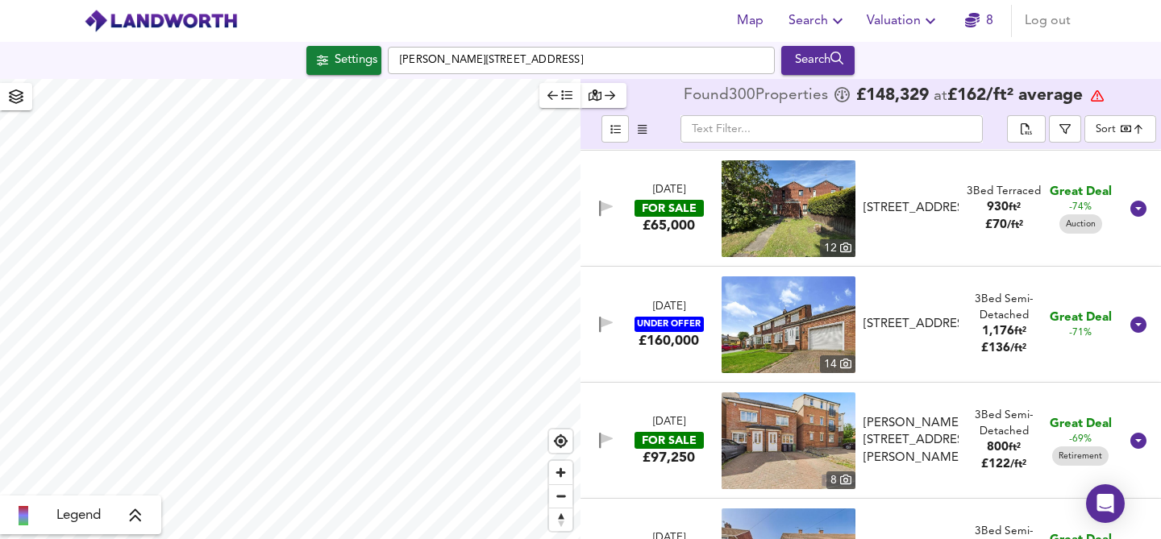
scroll to position [1263, 0]
